Goal: Information Seeking & Learning: Learn about a topic

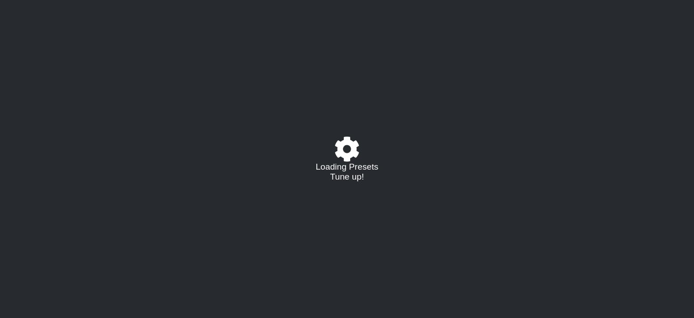
select select "/023927597434"
select select "Eb"
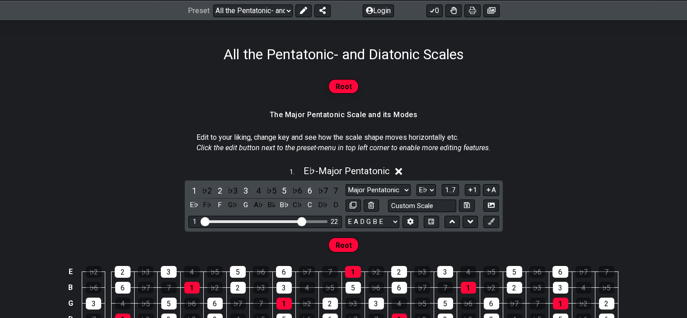
scroll to position [130, 0]
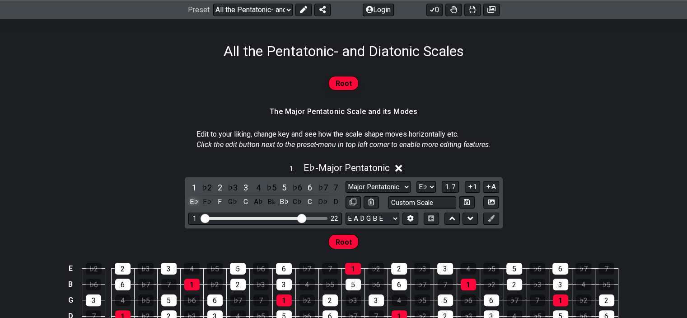
click at [196, 203] on div "E♭" at bounding box center [194, 202] width 12 height 12
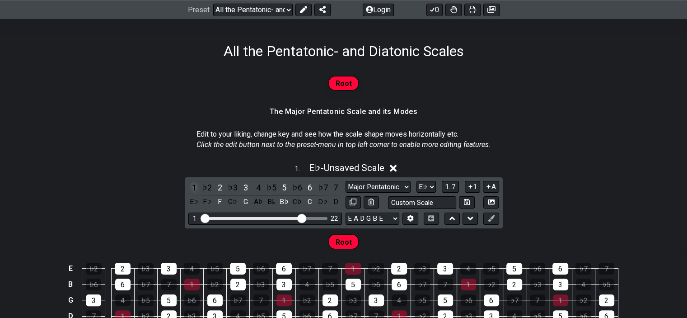
click at [192, 183] on div "1" at bounding box center [194, 187] width 12 height 12
click at [195, 187] on div "1" at bounding box center [194, 187] width 12 height 12
click at [219, 198] on div "F" at bounding box center [220, 202] width 12 height 12
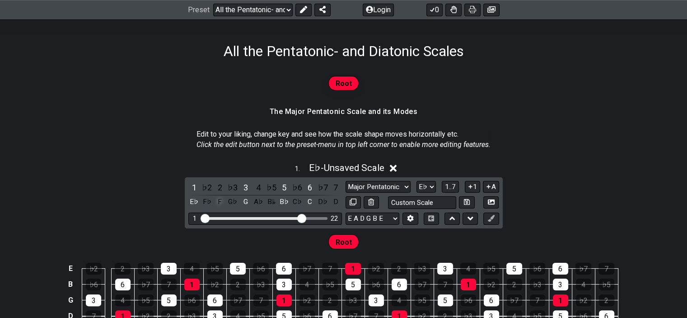
click at [219, 198] on div "F" at bounding box center [220, 202] width 12 height 12
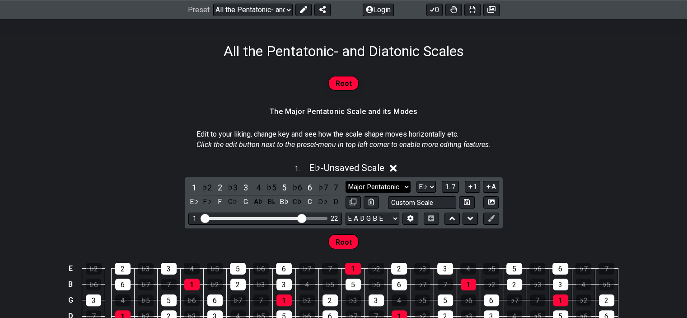
click at [405, 187] on select "Major Pentatonic Root Minor Pentatonic Major Pentatonic Minor Blues Major Blues…" at bounding box center [378, 187] width 65 height 12
select select "Major / [PERSON_NAME]"
click at [346, 181] on select "Major Pentatonic Root Minor Pentatonic Major Pentatonic Minor Blues Major Blues…" at bounding box center [378, 187] width 65 height 12
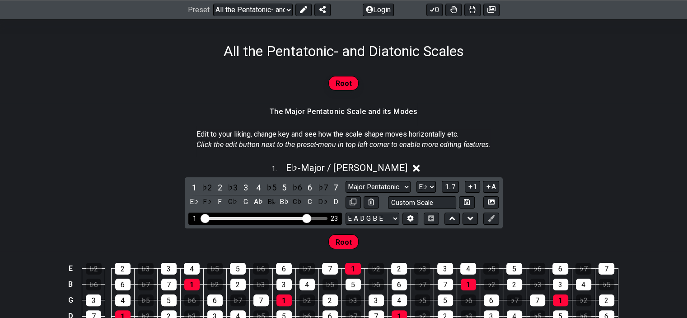
drag, startPoint x: 303, startPoint y: 215, endPoint x: 308, endPoint y: 215, distance: 5.4
click at [308, 217] on input "Visible fret range" at bounding box center [265, 217] width 128 height 0
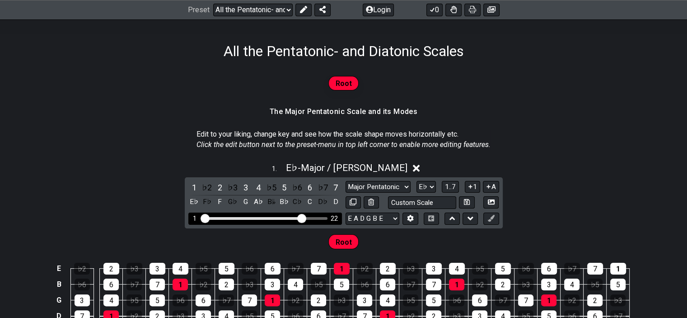
drag, startPoint x: 308, startPoint y: 215, endPoint x: 303, endPoint y: 216, distance: 5.2
click at [303, 217] on input "Visible fret range" at bounding box center [265, 217] width 128 height 0
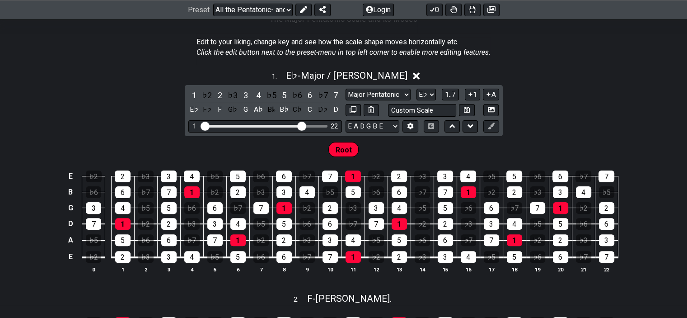
scroll to position [231, 0]
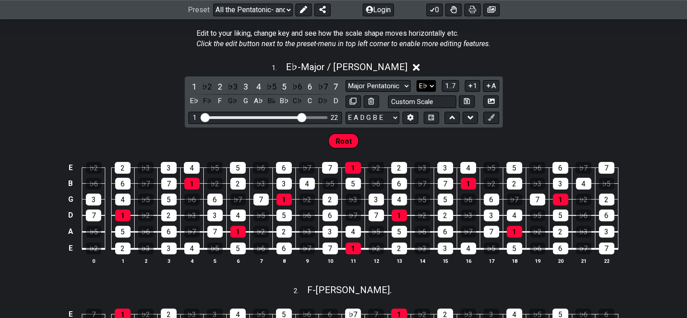
click at [429, 85] on select "A♭ A A♯ B♭ B C C♯ D♭ D D♯ E♭ E F F♯ G♭ G G♯" at bounding box center [426, 86] width 19 height 12
click at [417, 80] on select "A♭ A A♯ B♭ B C C♯ D♭ D D♯ E♭ E F F♯ G♭ G G♯" at bounding box center [426, 86] width 19 height 12
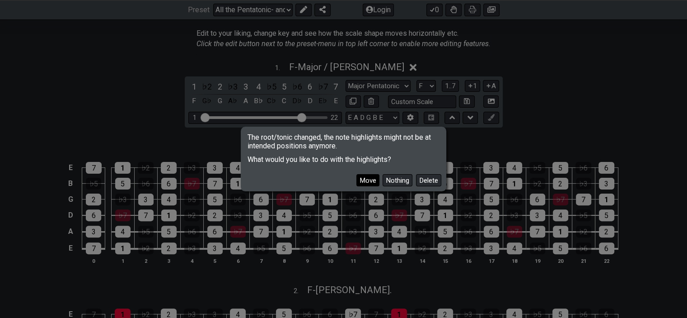
click at [362, 179] on button "Move" at bounding box center [368, 180] width 23 height 12
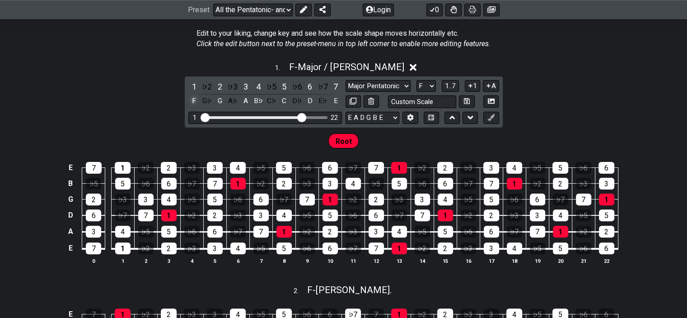
click at [196, 103] on div "F" at bounding box center [194, 101] width 12 height 12
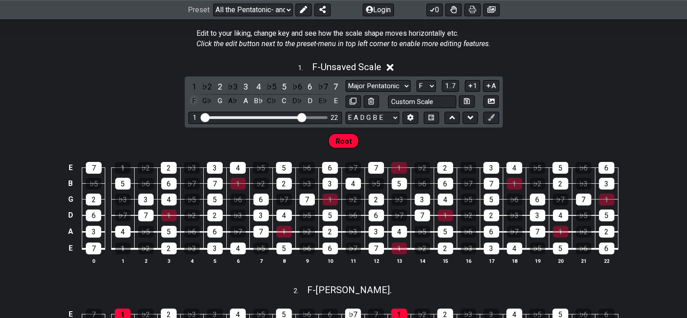
click at [196, 103] on div "F" at bounding box center [194, 101] width 12 height 12
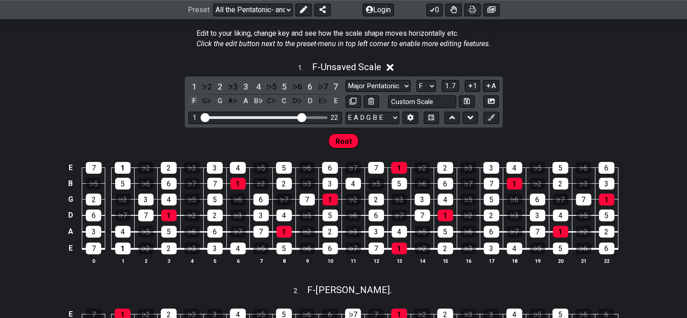
click at [196, 103] on div "F" at bounding box center [194, 101] width 12 height 12
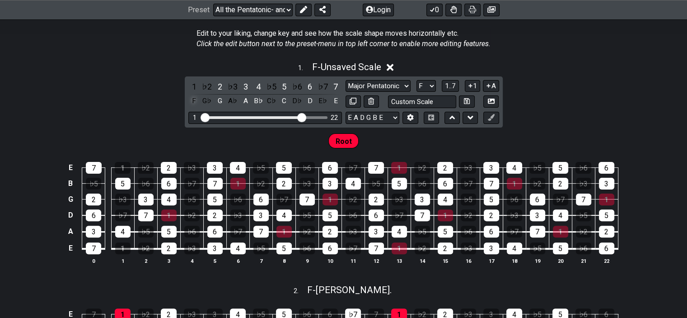
click at [196, 103] on div "F" at bounding box center [194, 101] width 12 height 12
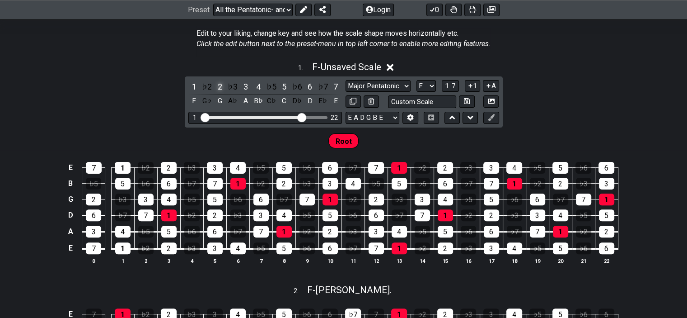
click at [216, 87] on div "2" at bounding box center [220, 86] width 12 height 12
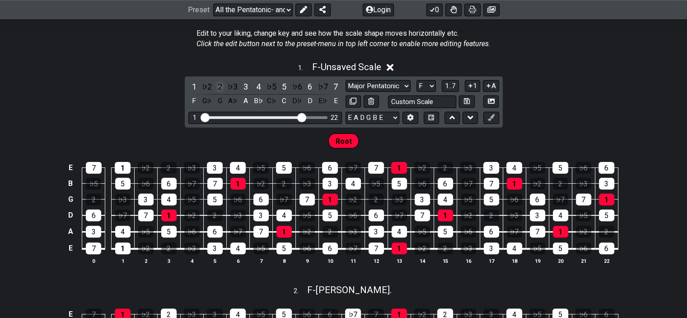
click at [216, 87] on div "2" at bounding box center [220, 86] width 12 height 12
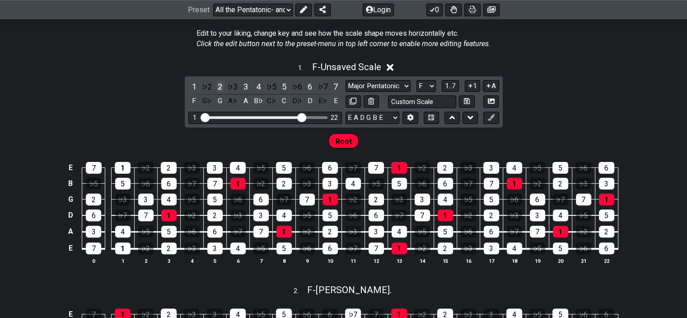
click at [216, 87] on div "2" at bounding box center [220, 86] width 12 height 12
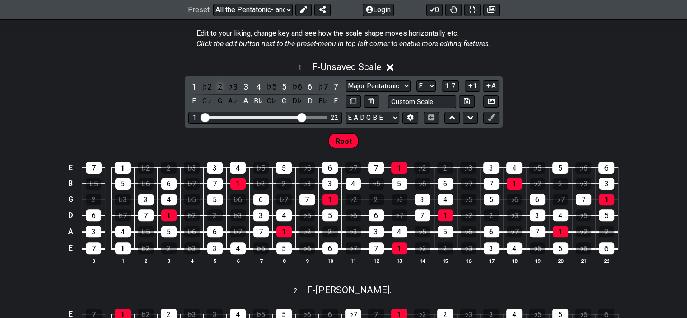
click at [216, 87] on div "2" at bounding box center [220, 86] width 12 height 12
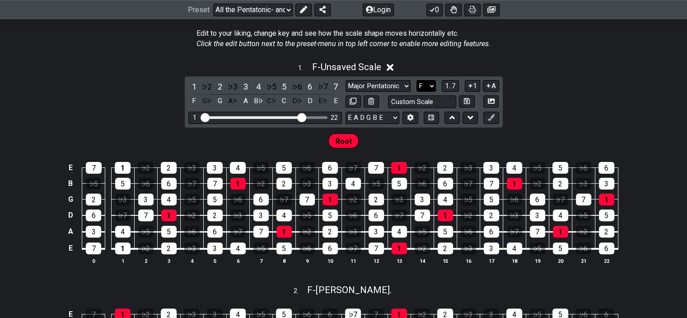
click at [424, 88] on select "A♭ A A♯ B♭ B C C♯ D♭ D D♯ E♭ E F F♯ G♭ G G♯" at bounding box center [426, 86] width 19 height 12
click at [417, 80] on select "A♭ A A♯ B♭ B C C♯ D♭ D D♯ E♭ E F F♯ G♭ G G♯" at bounding box center [426, 86] width 19 height 12
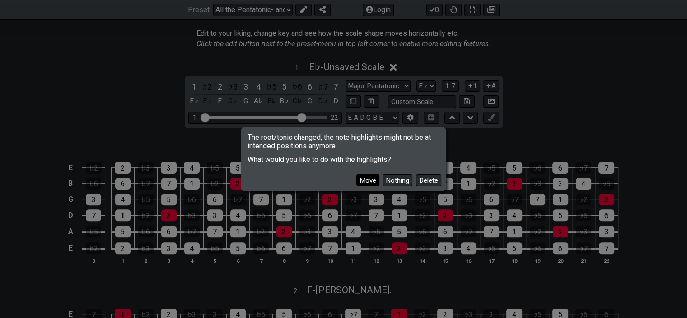
click at [371, 181] on button "Move" at bounding box center [368, 180] width 23 height 12
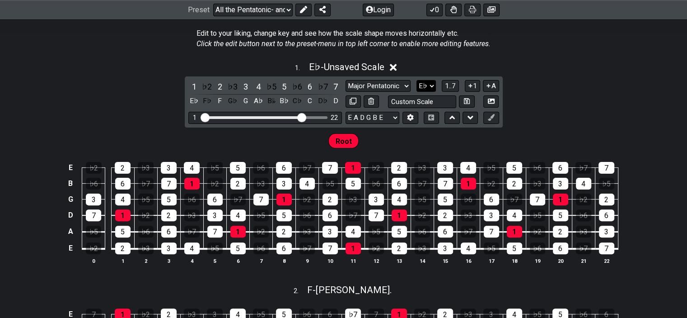
click at [428, 86] on select "A♭ A A♯ B♭ B C C♯ D♭ D D♯ E♭ E F F♯ G♭ G G♯" at bounding box center [426, 86] width 19 height 12
select select "G"
click at [417, 80] on select "A♭ A A♯ B♭ B C C♯ D♭ D D♯ E♭ E F F♯ G♭ G G♯" at bounding box center [426, 86] width 19 height 12
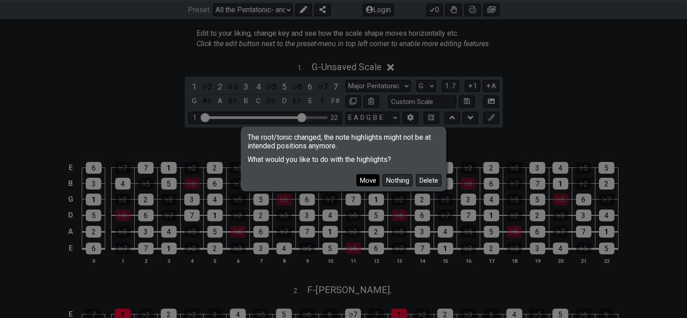
click at [367, 179] on button "Move" at bounding box center [368, 180] width 23 height 12
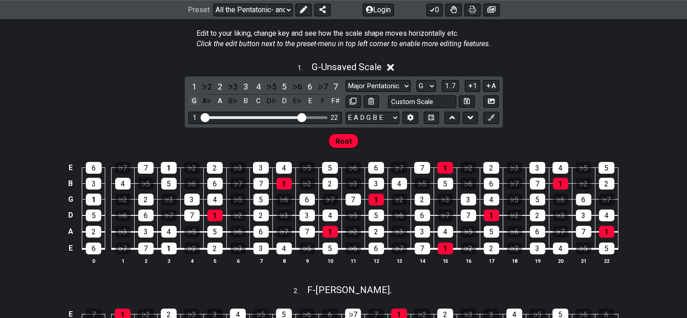
click at [192, 98] on div "G" at bounding box center [194, 101] width 12 height 12
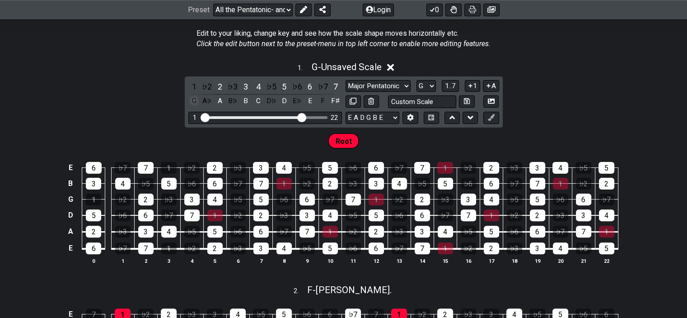
click at [192, 98] on div "G" at bounding box center [194, 101] width 12 height 12
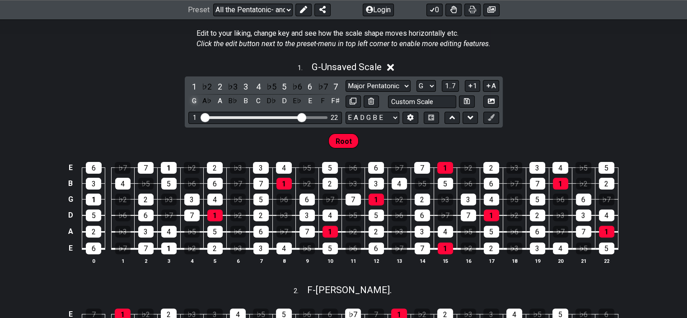
click at [192, 98] on div "G" at bounding box center [194, 101] width 12 height 12
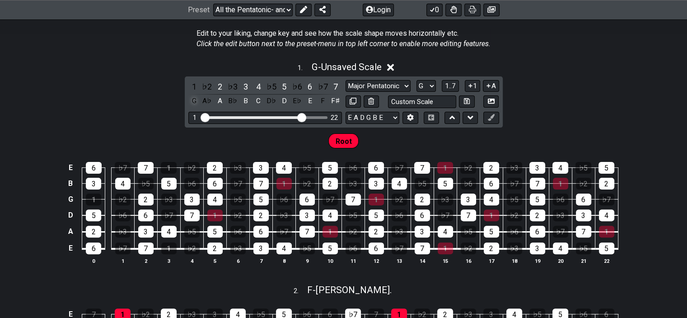
click at [192, 98] on div "G" at bounding box center [194, 101] width 12 height 12
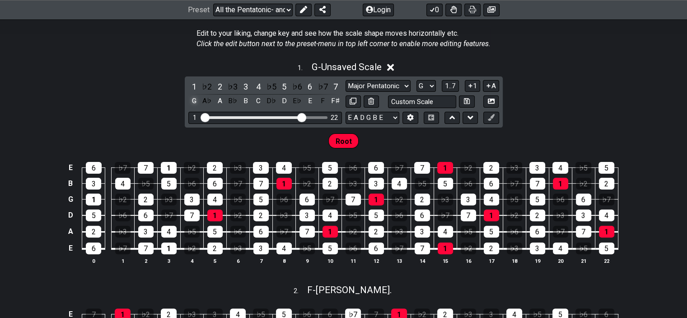
click at [192, 98] on div "G" at bounding box center [194, 101] width 12 height 12
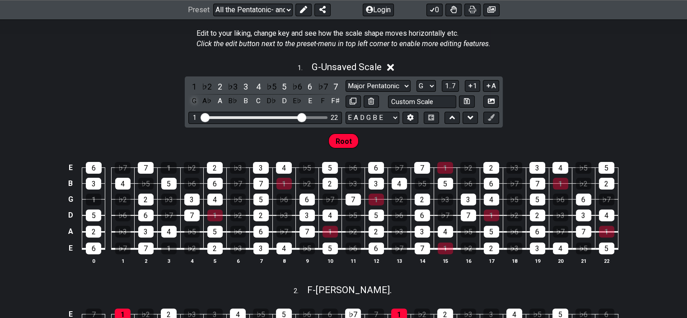
click at [192, 98] on div "G" at bounding box center [194, 101] width 12 height 12
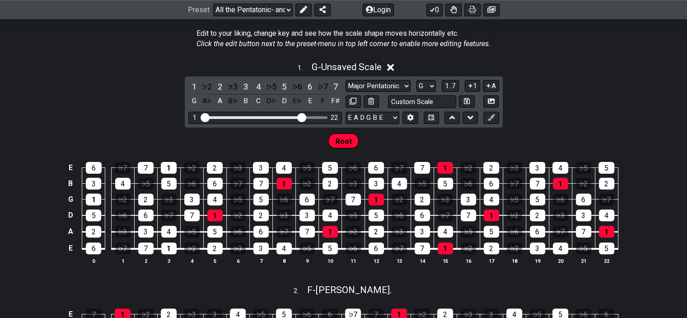
click at [343, 136] on span "Root" at bounding box center [344, 141] width 16 height 13
click at [343, 142] on span "Root" at bounding box center [344, 141] width 16 height 13
click at [391, 122] on select "E A D G B E E A D G B E E A D G B E B E A D F♯ B A D G C E A D A D G B E E♭ A♭ …" at bounding box center [373, 118] width 54 height 12
click at [470, 84] on icon at bounding box center [470, 85] width 9 height 7
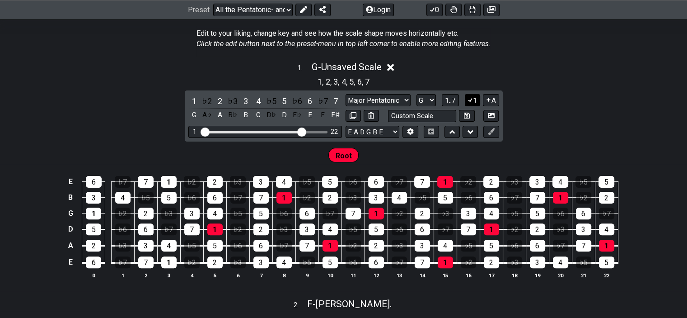
click at [473, 99] on icon at bounding box center [470, 99] width 9 height 7
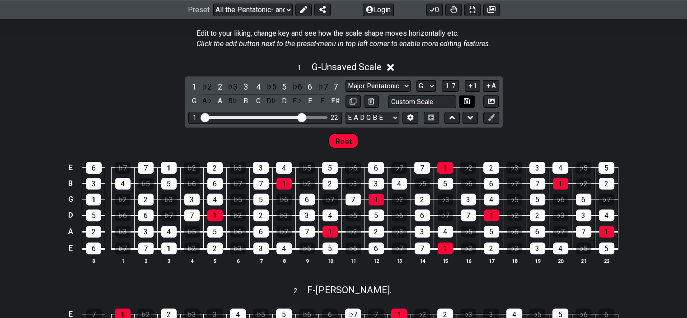
click at [473, 99] on button at bounding box center [466, 101] width 15 height 12
click at [473, 83] on icon at bounding box center [470, 85] width 9 height 7
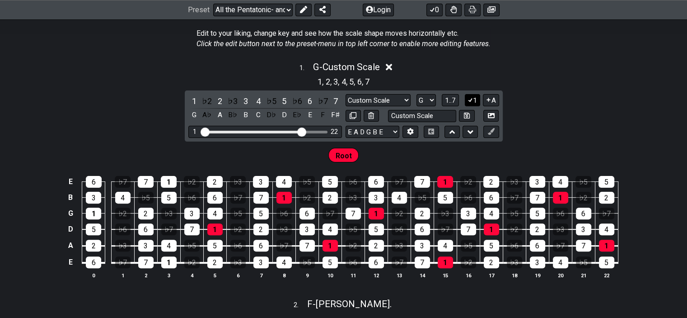
click at [474, 99] on button "1" at bounding box center [472, 100] width 15 height 12
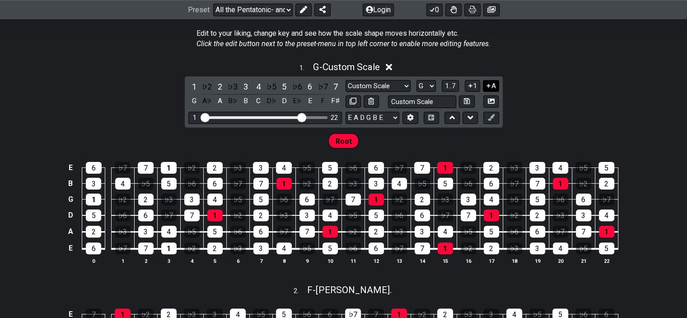
click at [493, 84] on button "A" at bounding box center [491, 86] width 16 height 12
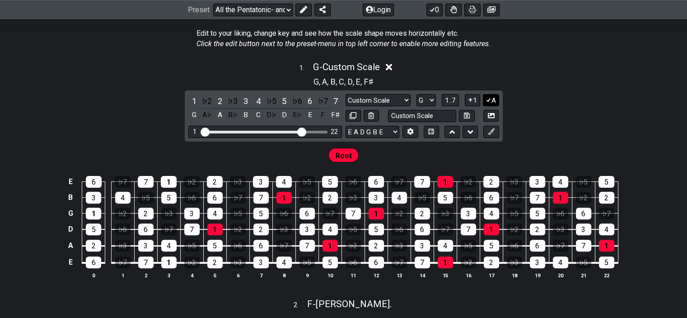
click at [491, 101] on icon at bounding box center [488, 99] width 9 height 7
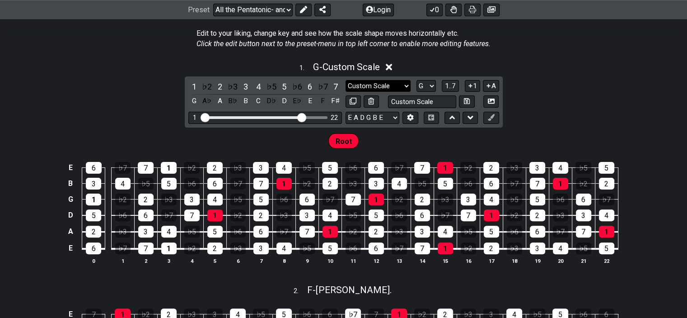
click at [370, 84] on select "Major Pentatonic Custom Scale Minor Pentatonic Major Pentatonic Minor Blues Maj…" at bounding box center [378, 86] width 65 height 12
select select "Major / [PERSON_NAME]"
click at [346, 80] on select "Major Pentatonic Custom Scale Minor Pentatonic Major Pentatonic Minor Blues Maj…" at bounding box center [378, 86] width 65 height 12
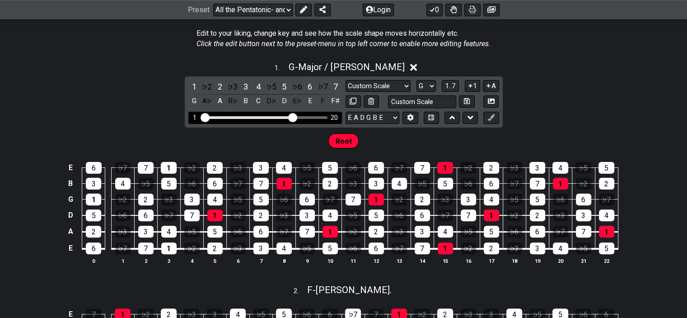
drag, startPoint x: 300, startPoint y: 118, endPoint x: 293, endPoint y: 121, distance: 7.6
click at [293, 117] on input "Visible fret range" at bounding box center [265, 117] width 128 height 0
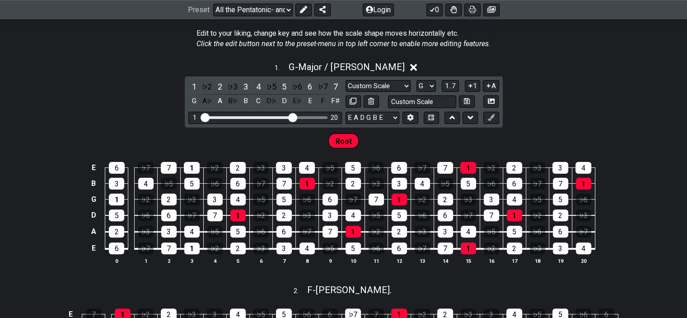
click at [647, 229] on div "E 6 ♭7 7 1 ♭2 2 ♭3 3 4 ♭5 5 ♭6 6 ♭7 7 1 ♭2 2 ♭3 3 4 B 3 4 ♭5 5 ♭6 6 ♭7 7 1 ♭2 2…" at bounding box center [343, 213] width 687 height 127
drag, startPoint x: 291, startPoint y: 117, endPoint x: 239, endPoint y: 117, distance: 52.0
click at [239, 117] on input "Visible fret range" at bounding box center [265, 117] width 128 height 0
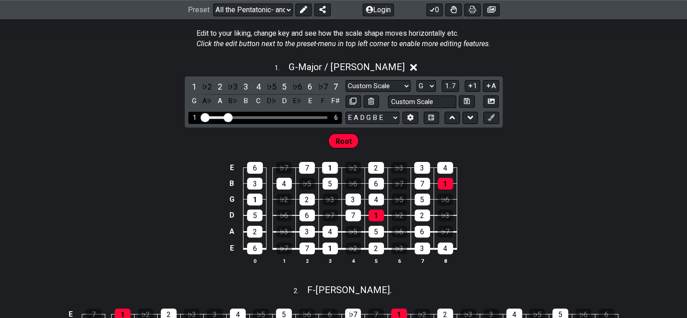
drag, startPoint x: 239, startPoint y: 117, endPoint x: 229, endPoint y: 117, distance: 10.0
click at [229, 117] on input "Visible fret range" at bounding box center [265, 117] width 128 height 0
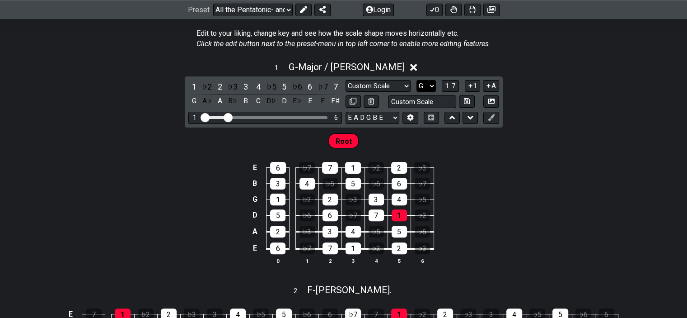
click at [427, 84] on select "A♭ A A♯ B♭ B C C♯ D♭ D D♯ E♭ E F F♯ G♭ G G♯" at bounding box center [426, 86] width 19 height 12
click at [417, 80] on select "A♭ A A♯ B♭ B C C♯ D♭ D D♯ E♭ E F F♯ G♭ G G♯" at bounding box center [426, 86] width 19 height 12
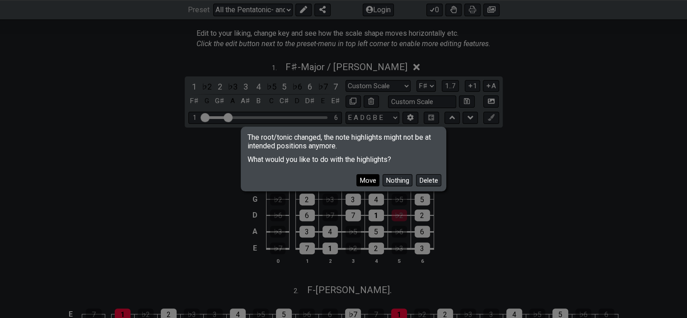
click at [372, 177] on button "Move" at bounding box center [368, 180] width 23 height 12
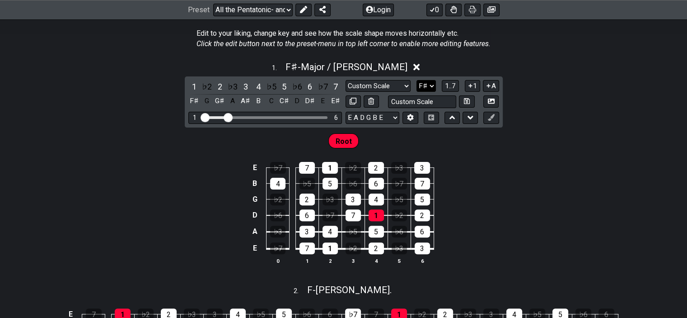
click at [430, 88] on select "A♭ A A♯ B♭ B C C♯ D♭ D D♯ E♭ E F F♯ G♭ G G♯" at bounding box center [426, 86] width 19 height 12
click at [417, 80] on select "A♭ A A♯ B♭ B C C♯ D♭ D D♯ E♭ E F F♯ G♭ G G♯" at bounding box center [426, 86] width 19 height 12
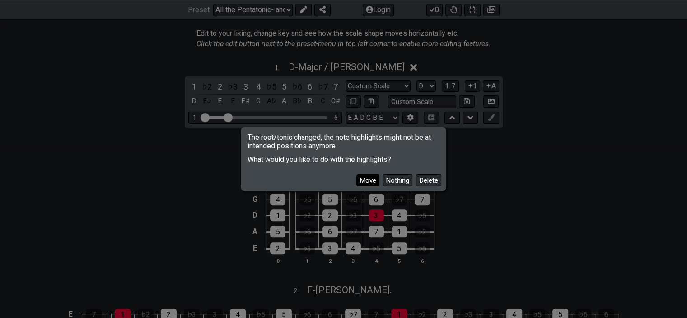
click at [367, 182] on button "Move" at bounding box center [368, 180] width 23 height 12
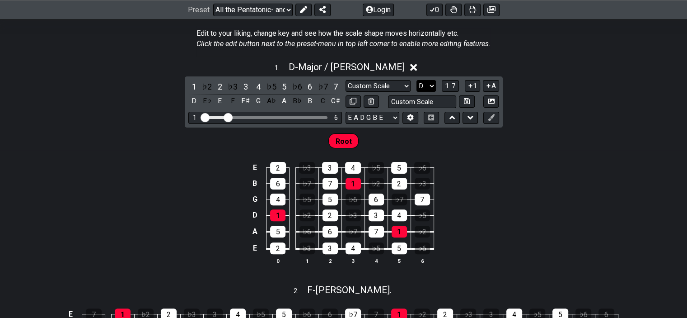
click at [429, 86] on select "A♭ A A♯ B♭ B C C♯ D♭ D D♯ E♭ E F F♯ G♭ G G♯" at bounding box center [426, 86] width 19 height 12
click at [417, 80] on select "A♭ A A♯ B♭ B C C♯ D♭ D D♯ E♭ E F F♯ G♭ G G♯" at bounding box center [426, 86] width 19 height 12
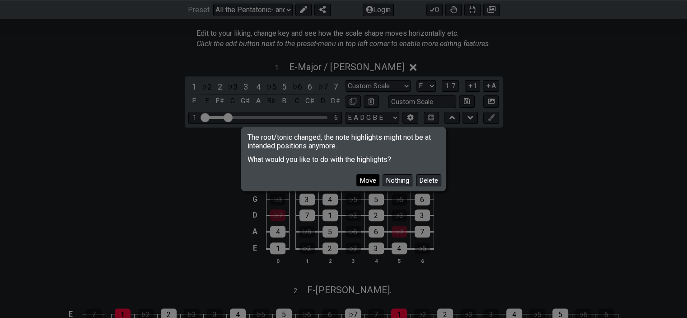
click at [372, 177] on button "Move" at bounding box center [368, 180] width 23 height 12
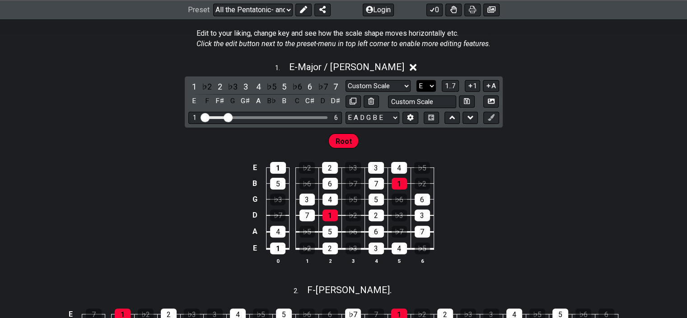
click at [431, 82] on select "A♭ A A♯ B♭ B C C♯ D♭ D D♯ E♭ E F F♯ G♭ G G♯" at bounding box center [426, 86] width 19 height 12
click at [417, 80] on select "A♭ A A♯ B♭ B C C♯ D♭ D D♯ E♭ E F F♯ G♭ G G♯" at bounding box center [426, 86] width 19 height 12
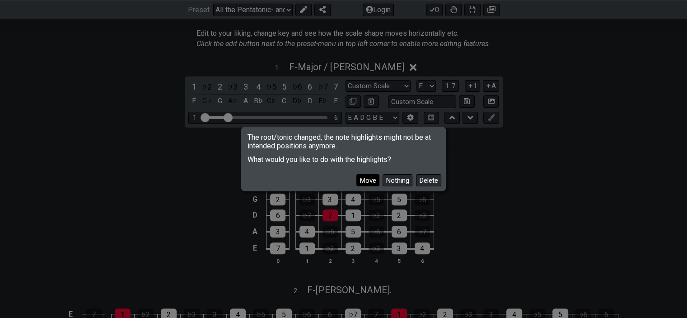
click at [371, 180] on button "Move" at bounding box center [368, 180] width 23 height 12
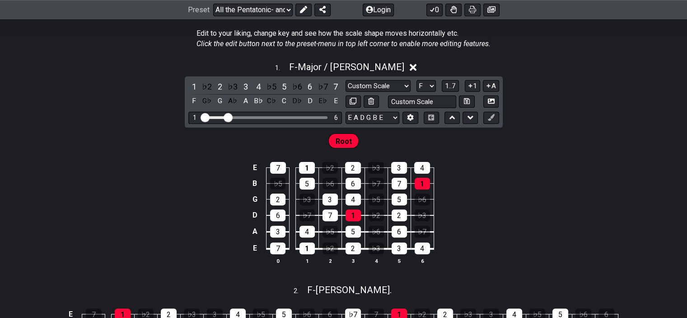
click at [581, 180] on div "E 7 1 ♭2 2 ♭3 3 4 B ♭5 5 ♭6 6 ♭7 7 1 G 2 ♭3 3 4 ♭5 5 ♭6 D 6 ♭7 7 1 ♭2 2 ♭3 A 3 …" at bounding box center [343, 213] width 687 height 127
click at [423, 87] on select "A♭ A A♯ B♭ B C C♯ D♭ D D♯ E♭ E F F♯ G♭ G G♯" at bounding box center [426, 86] width 19 height 12
select select "D#"
click at [417, 80] on select "A♭ A A♯ B♭ B C C♯ D♭ D D♯ E♭ E F F♯ G♭ G G♯" at bounding box center [426, 86] width 19 height 12
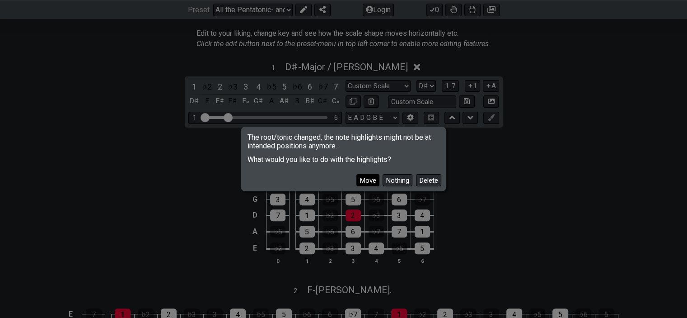
click at [369, 177] on button "Move" at bounding box center [368, 180] width 23 height 12
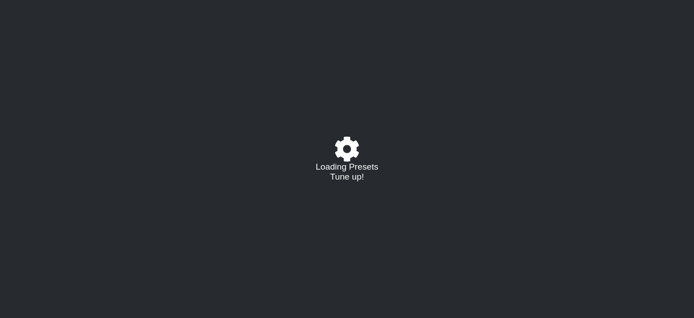
select select "/023927597434"
select select "Eb"
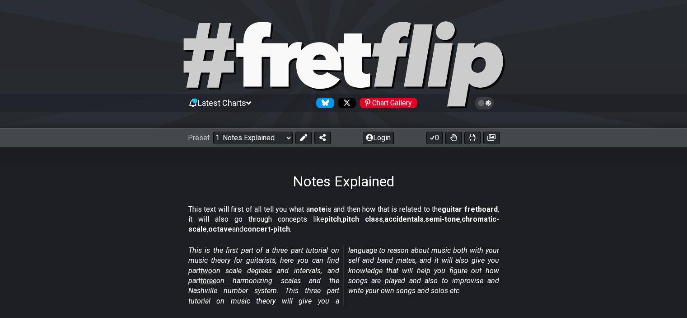
click at [519, 204] on section "This text will first of all tell you what a note is and then how that is relate…" at bounding box center [343, 221] width 687 height 41
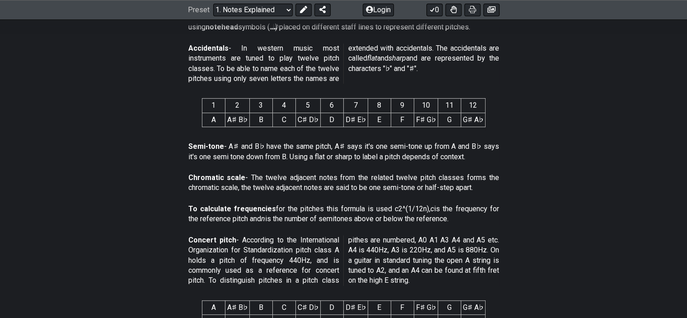
scroll to position [398, 0]
